Goal: Navigation & Orientation: Find specific page/section

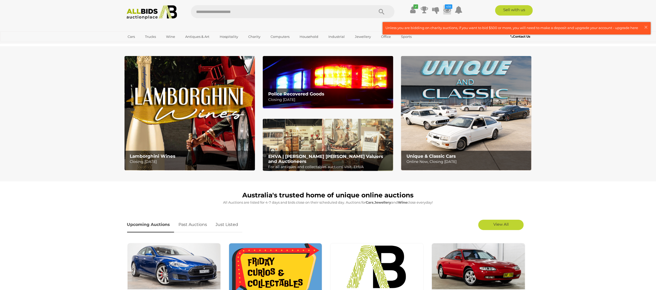
click at [448, 9] on icon at bounding box center [447, 9] width 8 height 9
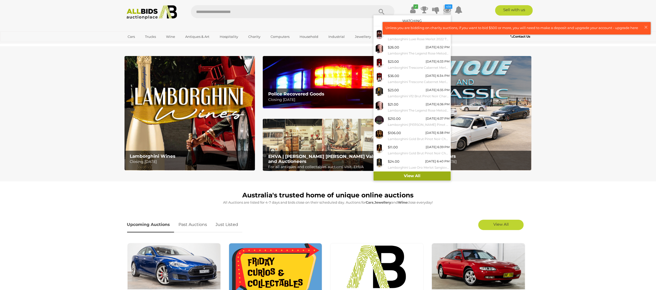
click at [390, 177] on link "View All" at bounding box center [411, 175] width 77 height 9
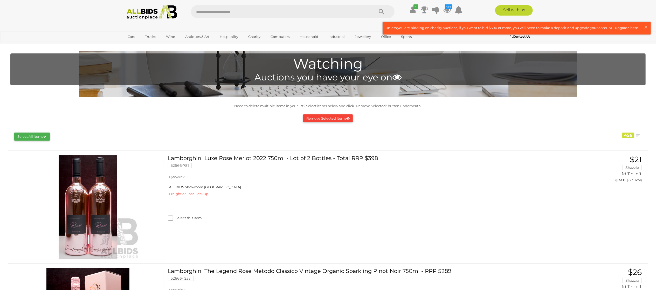
click at [164, 11] on img at bounding box center [152, 12] width 56 height 14
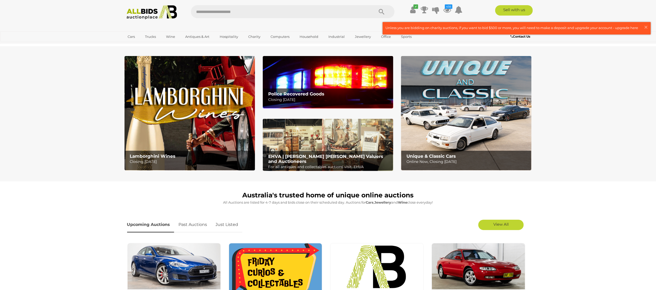
click at [228, 224] on link "Just Listed" at bounding box center [227, 224] width 30 height 15
